Goal: Information Seeking & Learning: Understand process/instructions

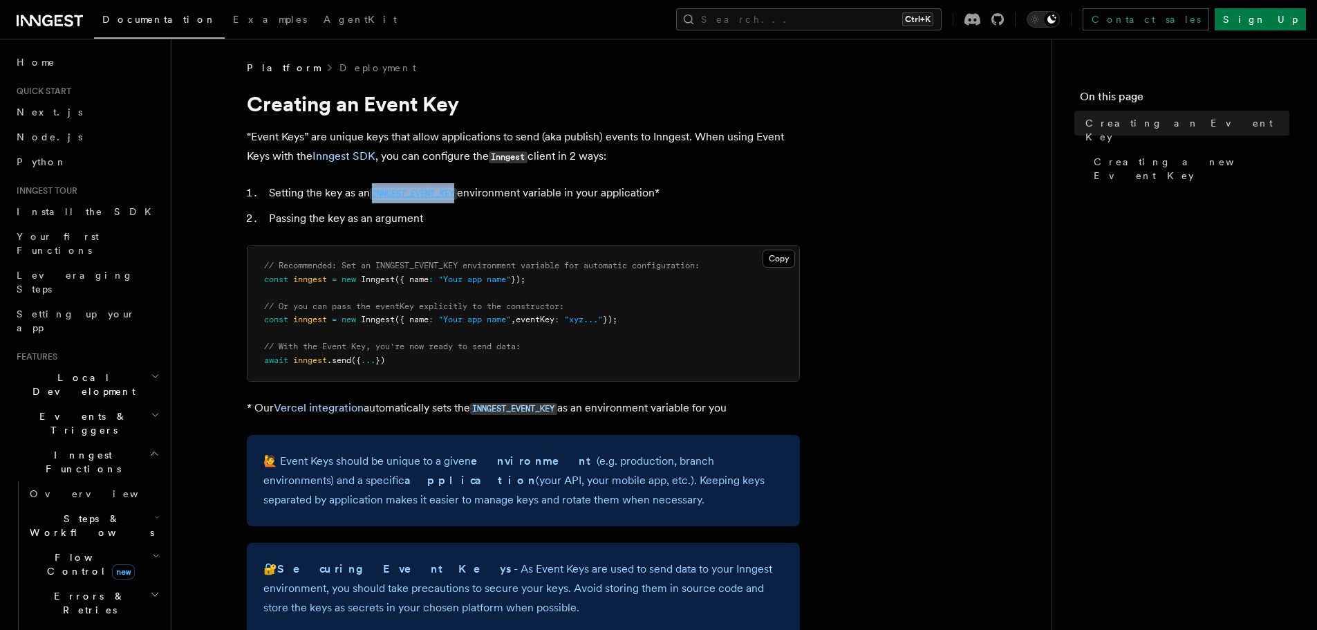
drag, startPoint x: 375, startPoint y: 185, endPoint x: 461, endPoint y: 188, distance: 85.8
click at [461, 188] on li "Setting the key as an INNGEST_EVENT_KEY environment variable in your applicatio…" at bounding box center [532, 193] width 535 height 20
copy code "INNGEST_EVENT_KEY"
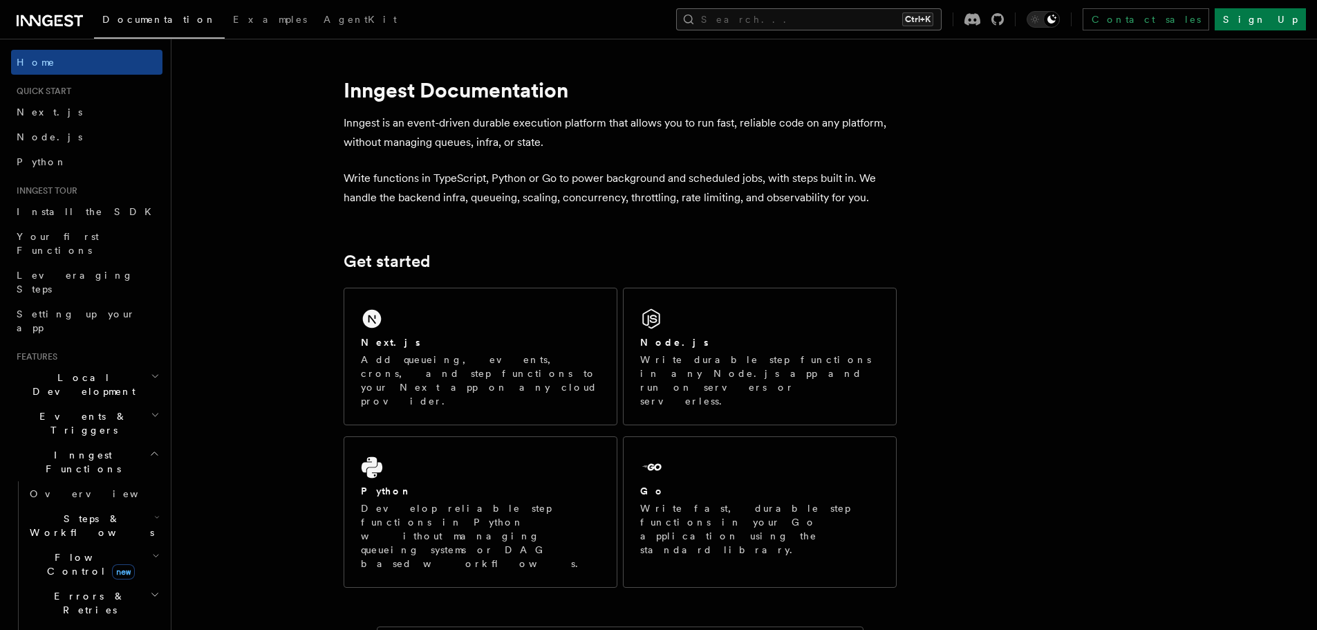
click at [854, 14] on button "Search... Ctrl+K" at bounding box center [809, 19] width 266 height 22
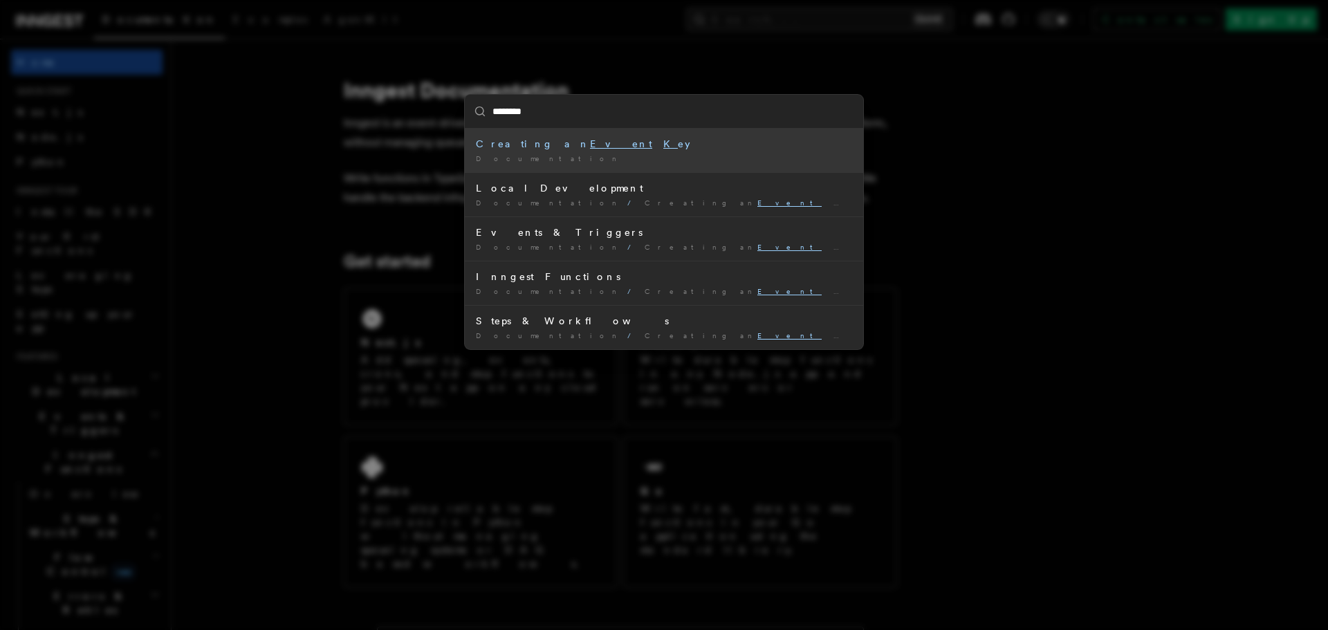
type input "*********"
click at [663, 145] on mark "Key" at bounding box center [676, 143] width 27 height 11
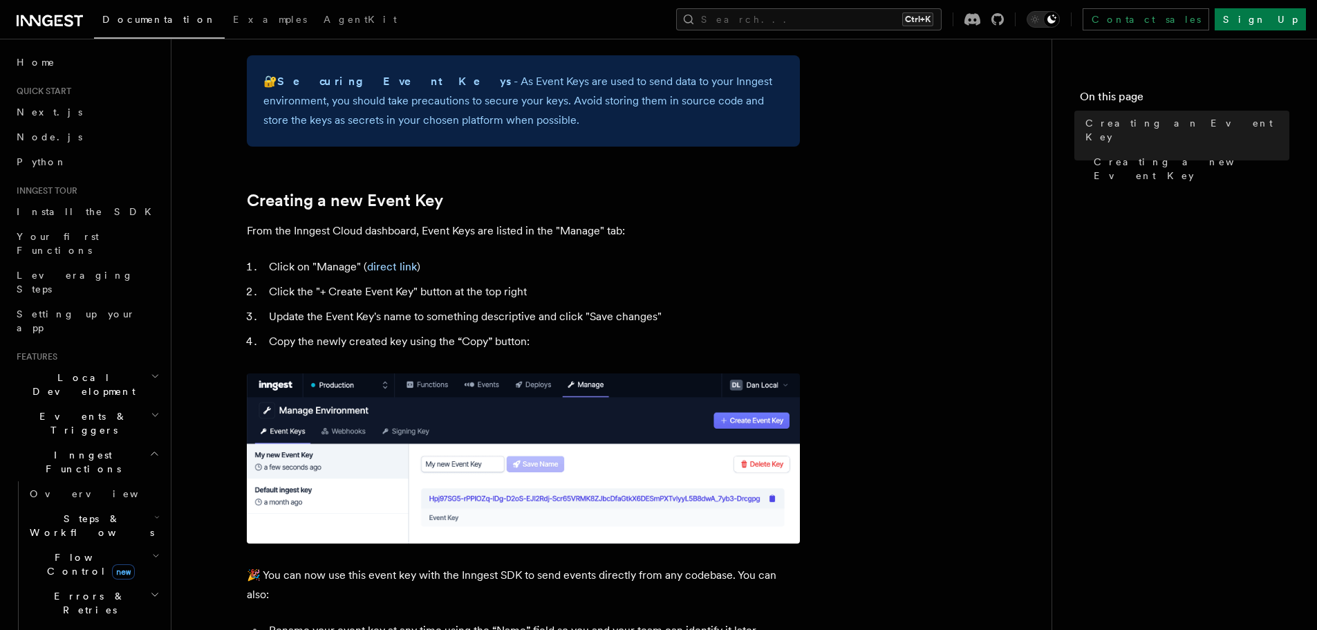
scroll to position [488, 0]
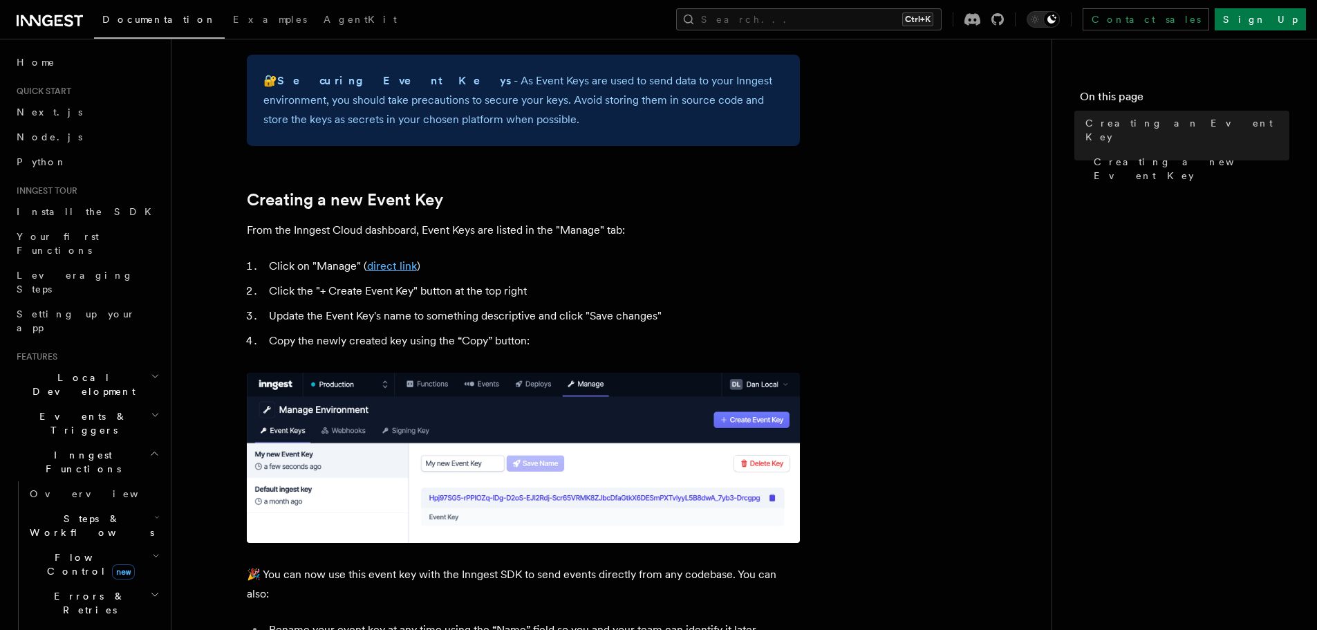
click at [391, 266] on link "direct link" at bounding box center [392, 265] width 50 height 13
